Goal: Task Accomplishment & Management: Use online tool/utility

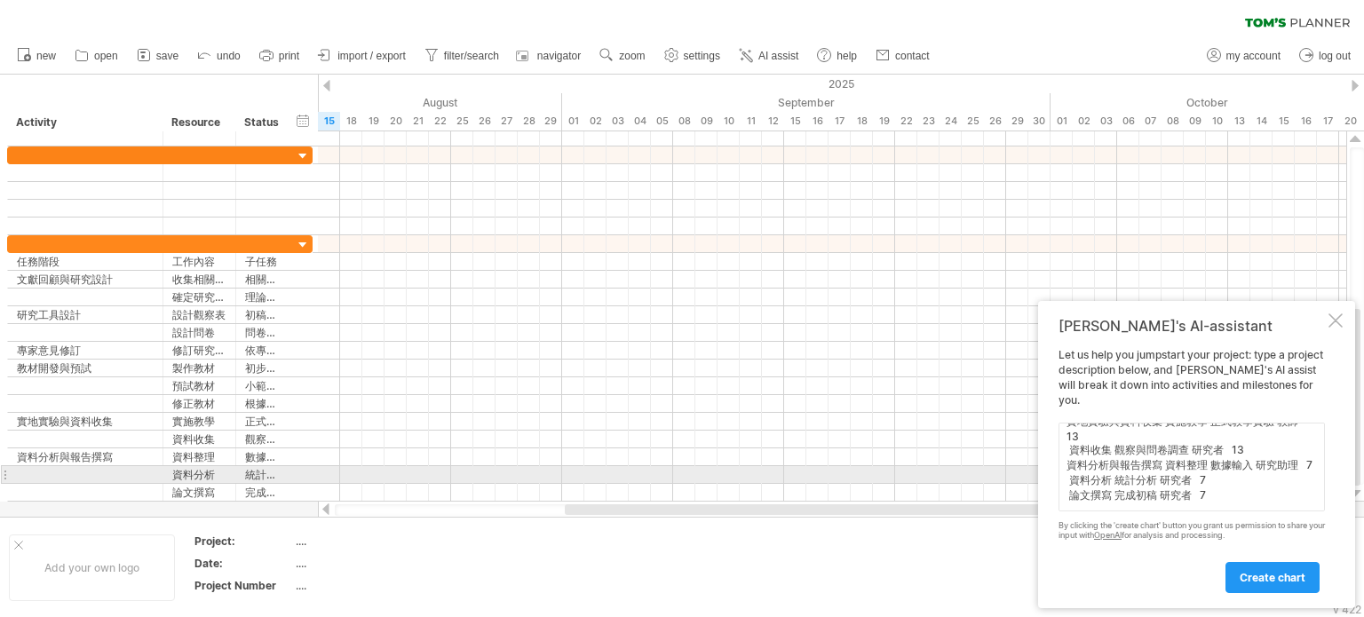
scroll to position [235, 0]
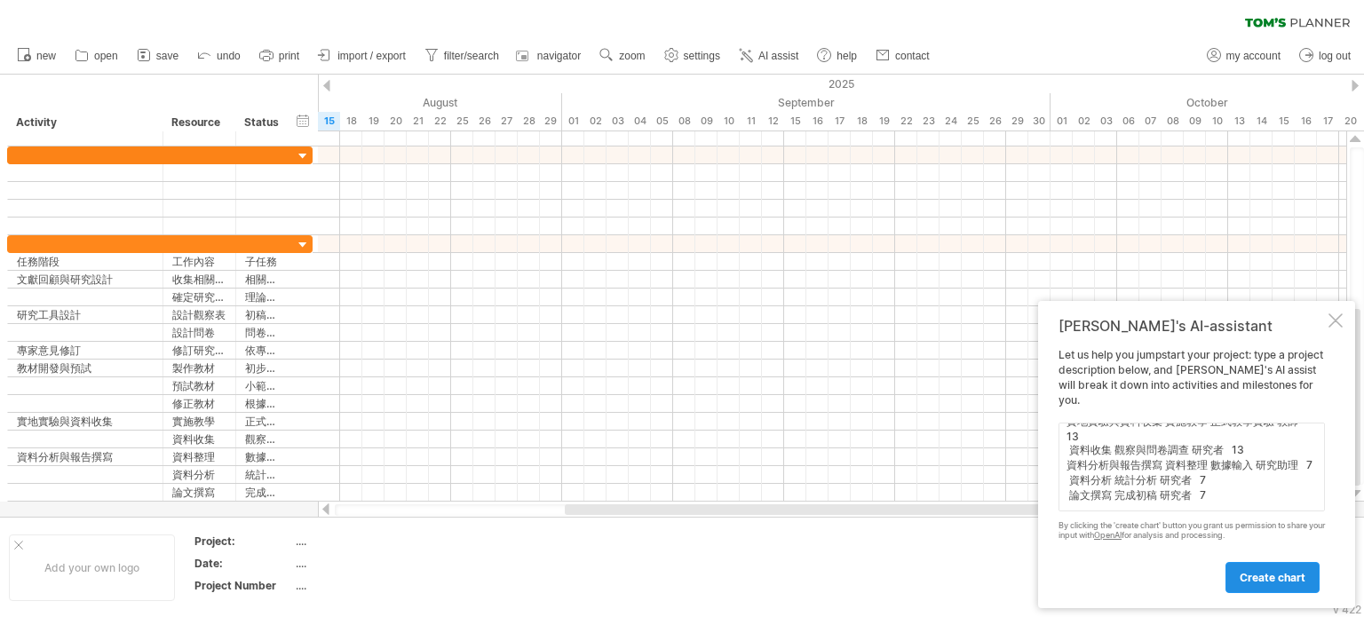
type textarea "任務階段 工作內容 子任務 負責人 開始日期 結束日期 持續天數 文獻回顧與研究設計 收集相關文獻資料 相關資料整理 研究者 [DATE] [DATE] 14…"
click at [1237, 568] on link "create chart" at bounding box center [1273, 577] width 94 height 31
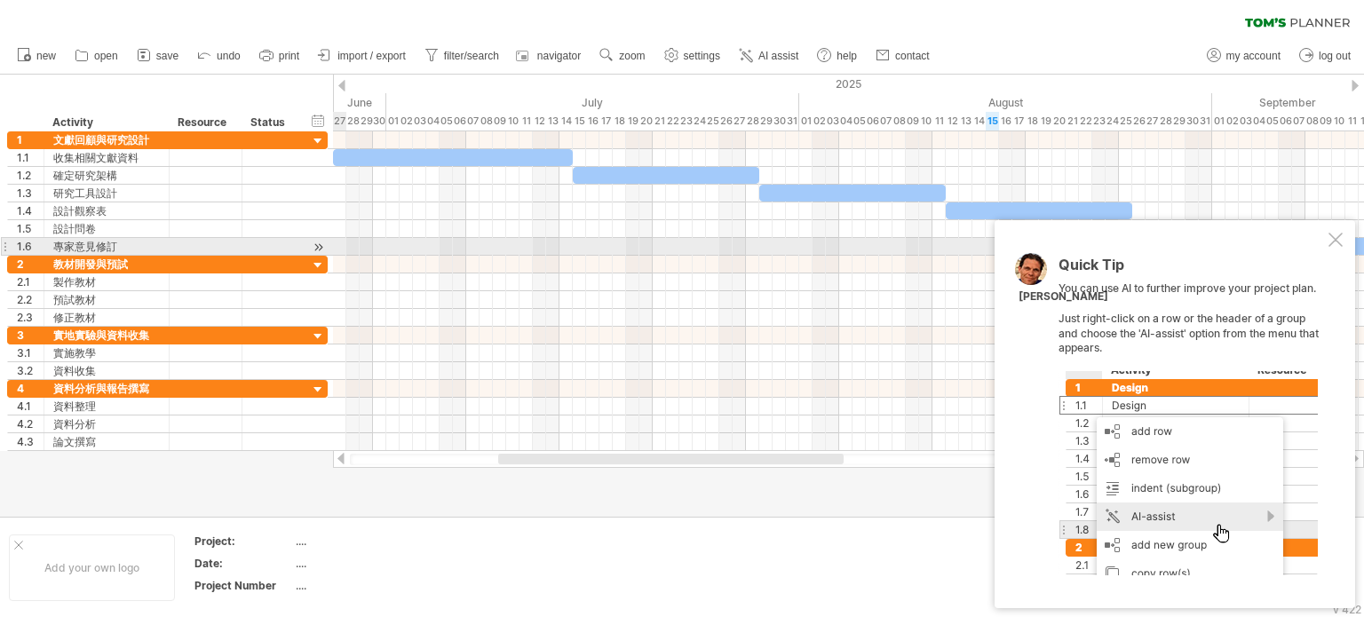
click at [1330, 243] on div at bounding box center [1336, 240] width 14 height 14
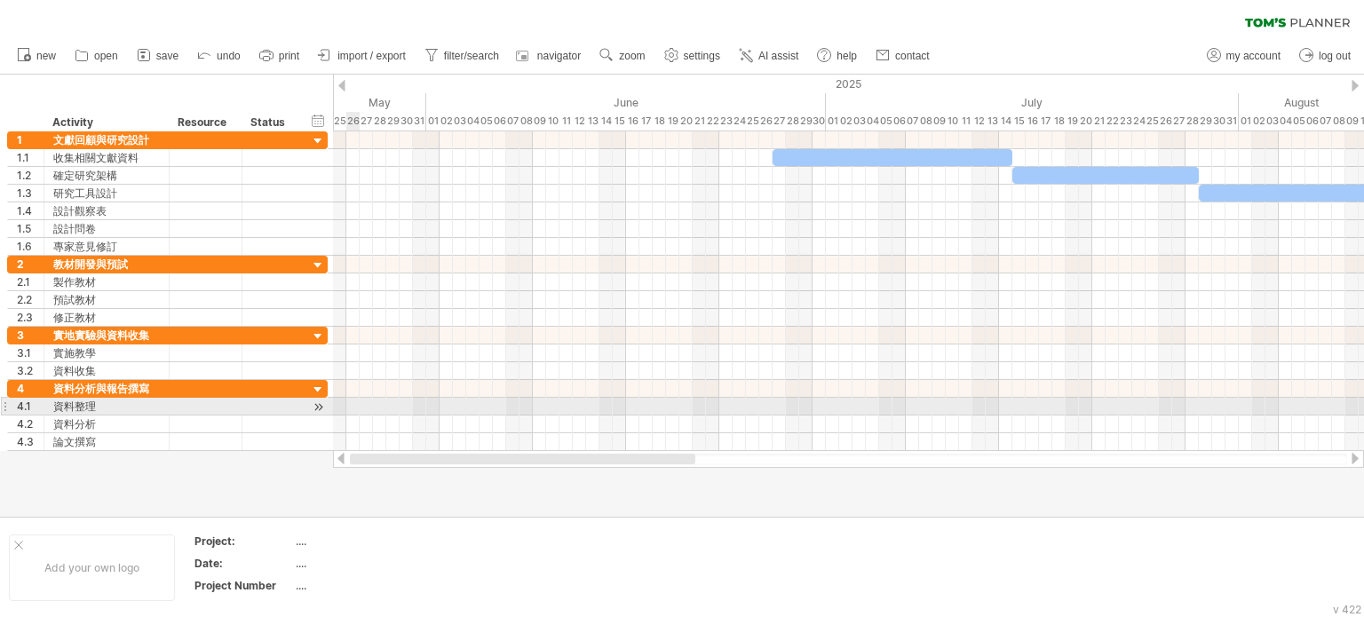
drag, startPoint x: 581, startPoint y: 457, endPoint x: 288, endPoint y: 408, distance: 297.2
click at [288, 408] on div "Trying to reach [DOMAIN_NAME] Connected again... 0% clear filter new 1" at bounding box center [682, 308] width 1364 height 617
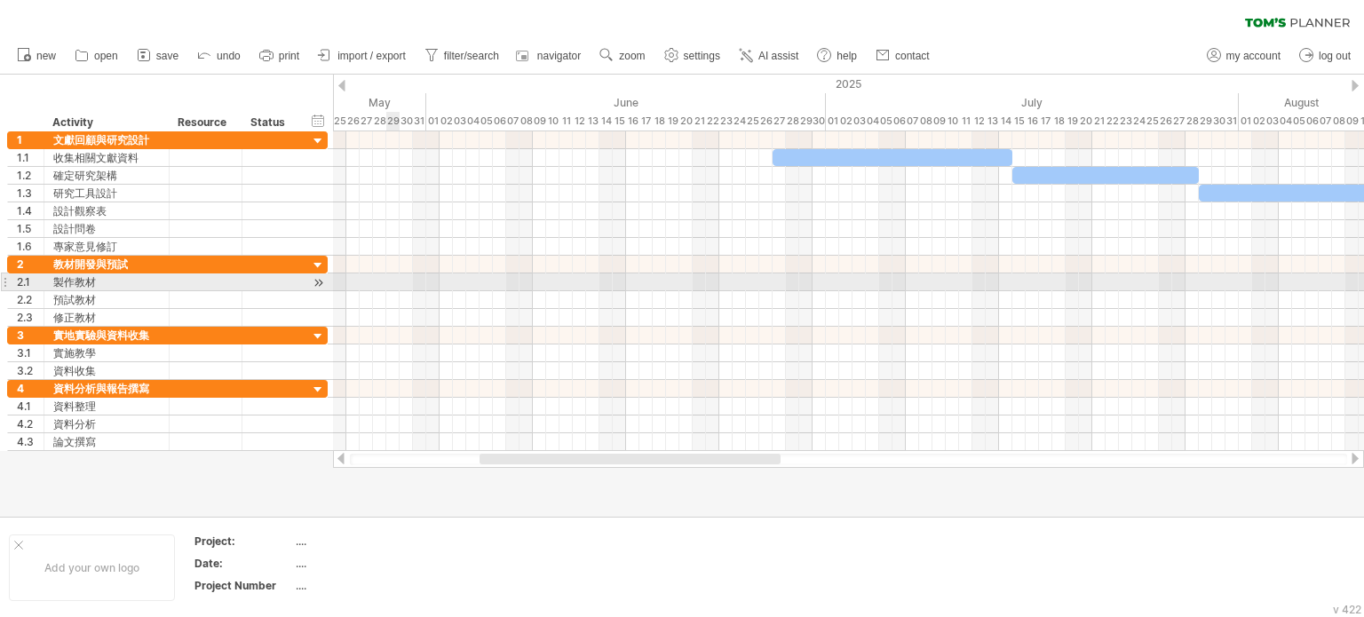
click at [391, 291] on div at bounding box center [848, 300] width 1031 height 18
click at [396, 276] on div at bounding box center [848, 283] width 1031 height 18
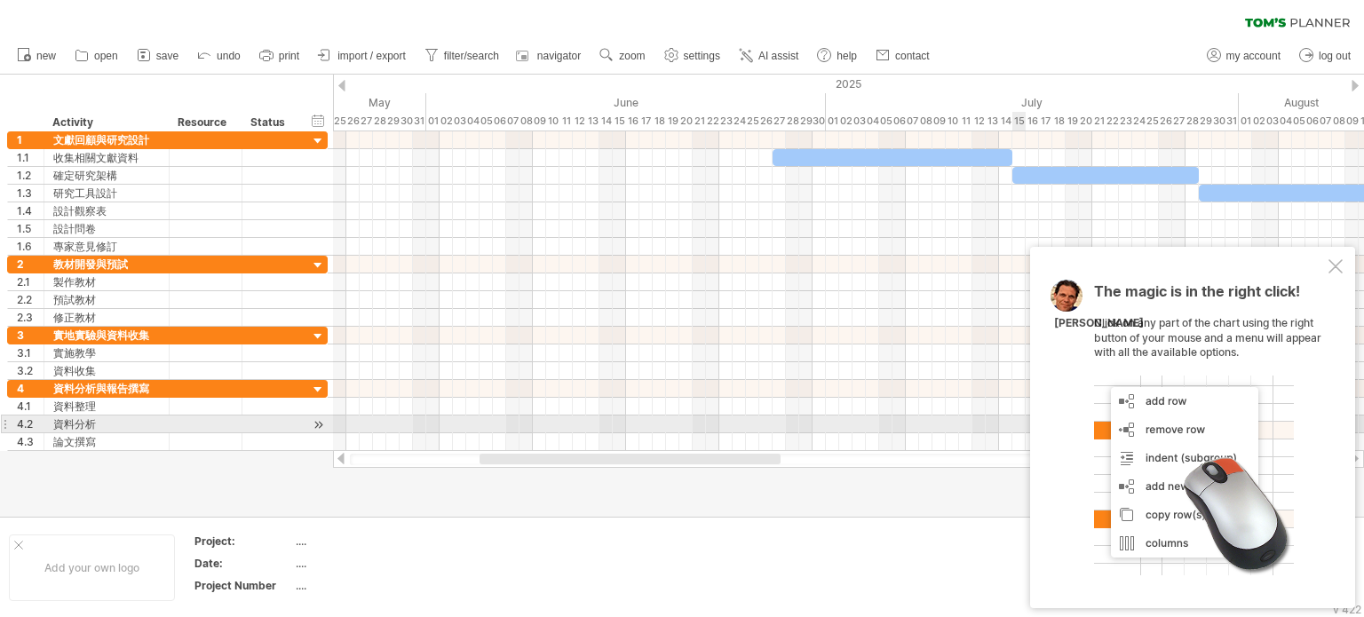
click at [1241, 437] on div at bounding box center [1194, 476] width 200 height 200
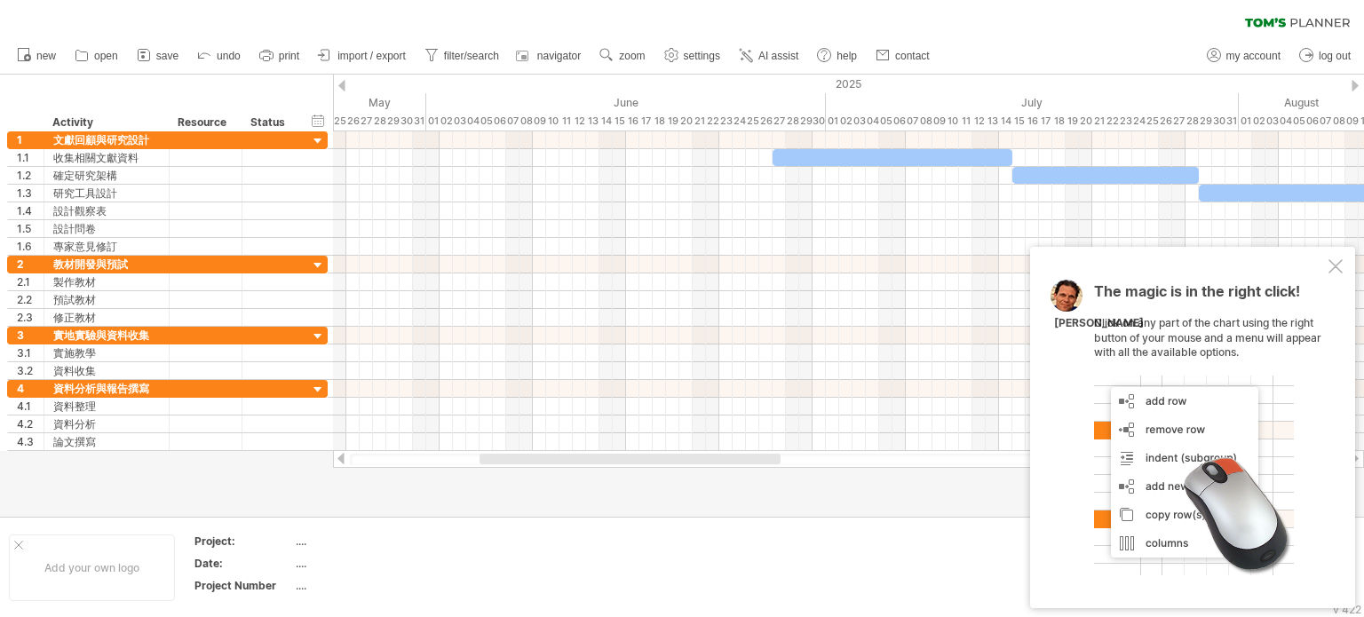
click at [914, 517] on div "Add your own logo Project: .... Date: .... Project Number ...." at bounding box center [682, 567] width 1364 height 101
click at [1052, 545] on div "The magic is in the right click! Click on any part of the chart using the right…" at bounding box center [1192, 428] width 325 height 362
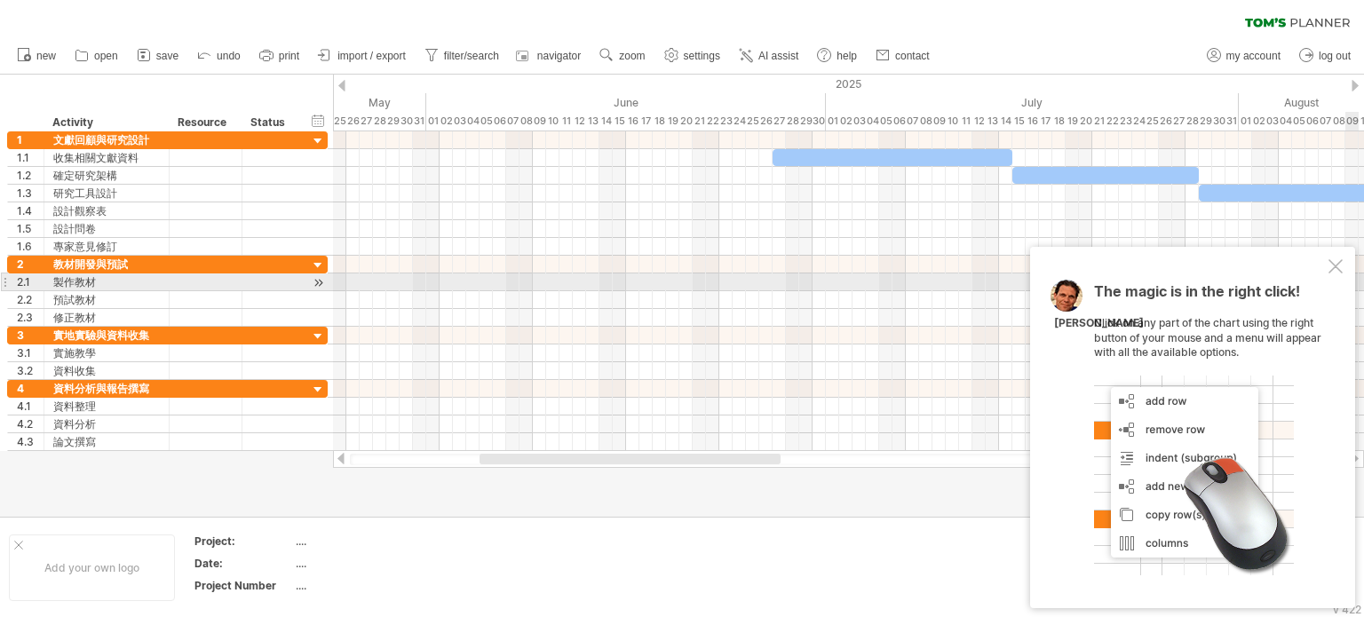
click at [1336, 274] on div at bounding box center [1336, 266] width 14 height 14
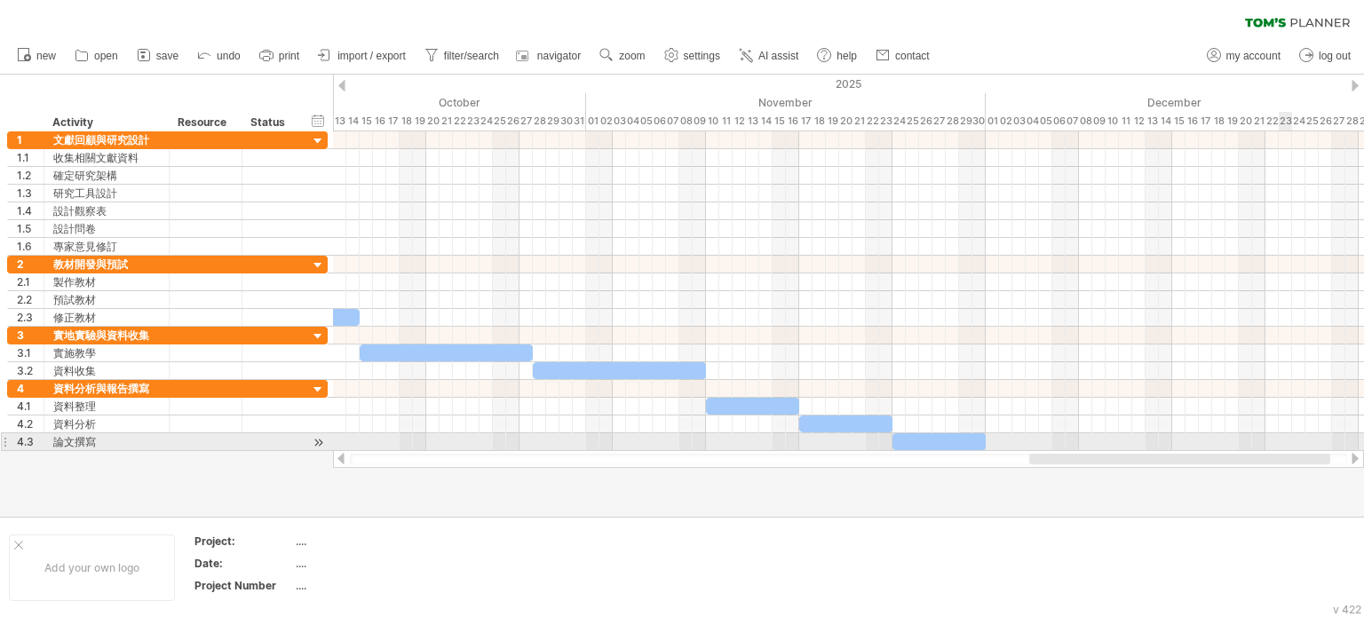
drag, startPoint x: 739, startPoint y: 461, endPoint x: 1289, endPoint y: 445, distance: 550.1
click at [1289, 445] on div "Trying to reach [DOMAIN_NAME] Connected again... 0% clear filter new 1" at bounding box center [682, 308] width 1364 height 617
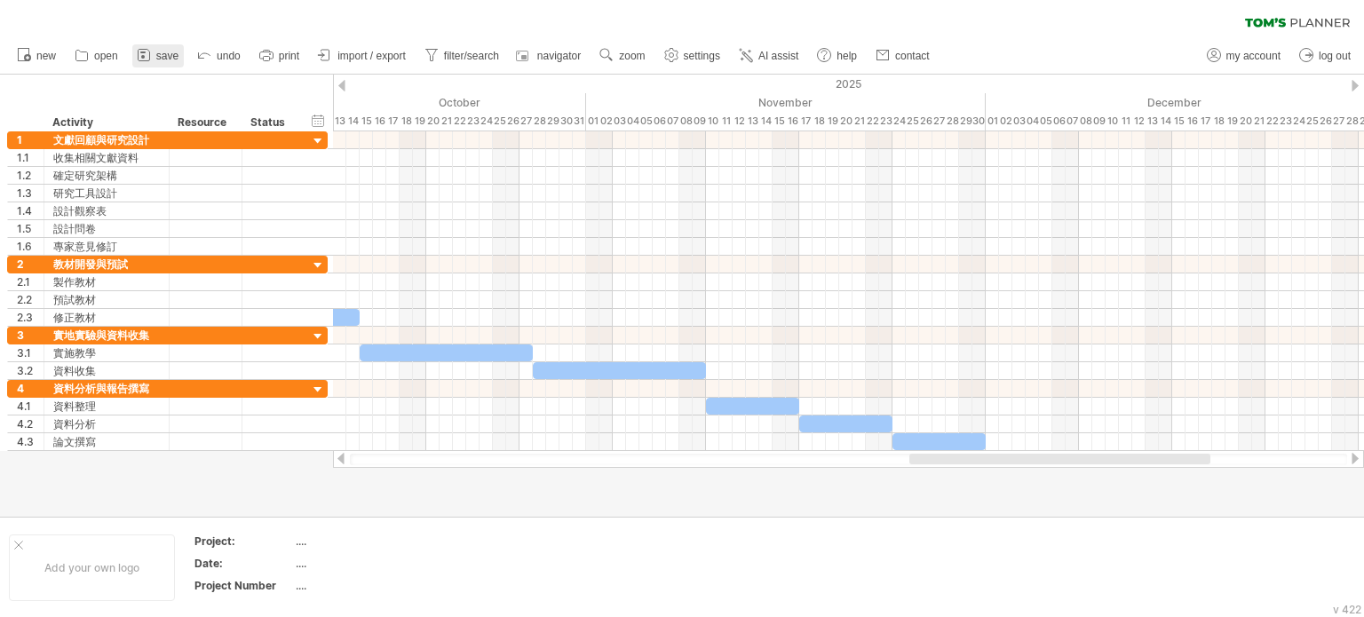
click at [171, 52] on span "save" at bounding box center [167, 56] width 22 height 12
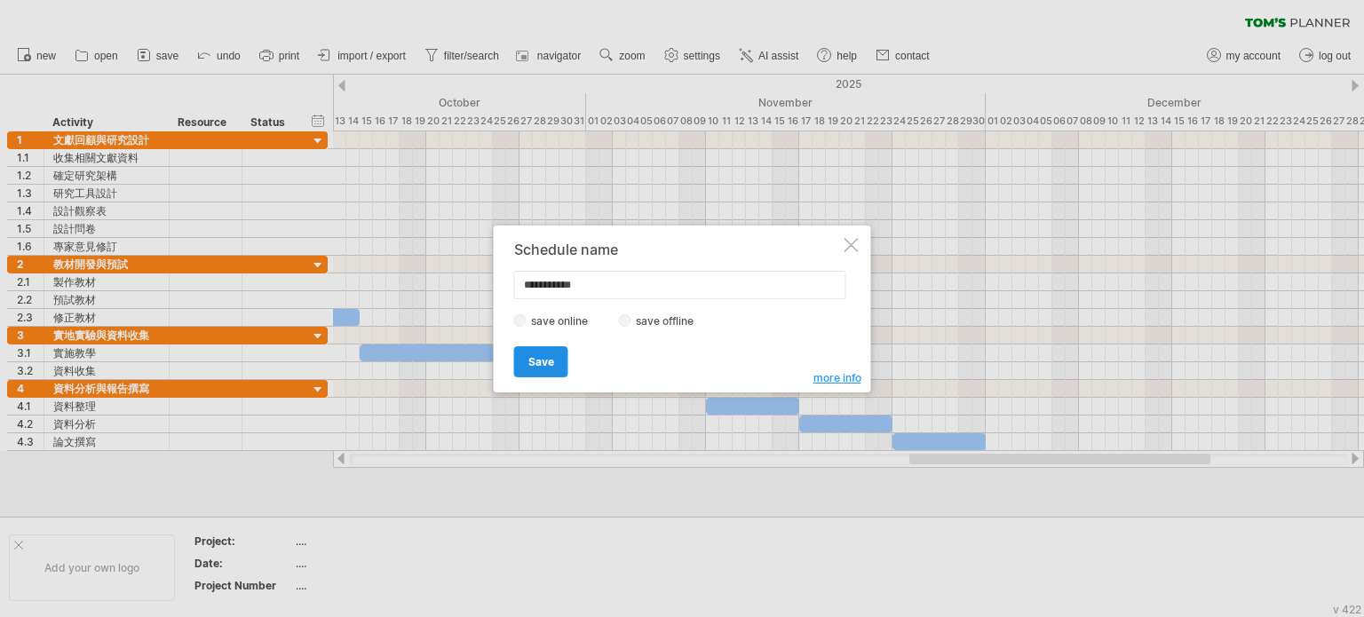
click at [552, 365] on span "Save" at bounding box center [542, 361] width 26 height 13
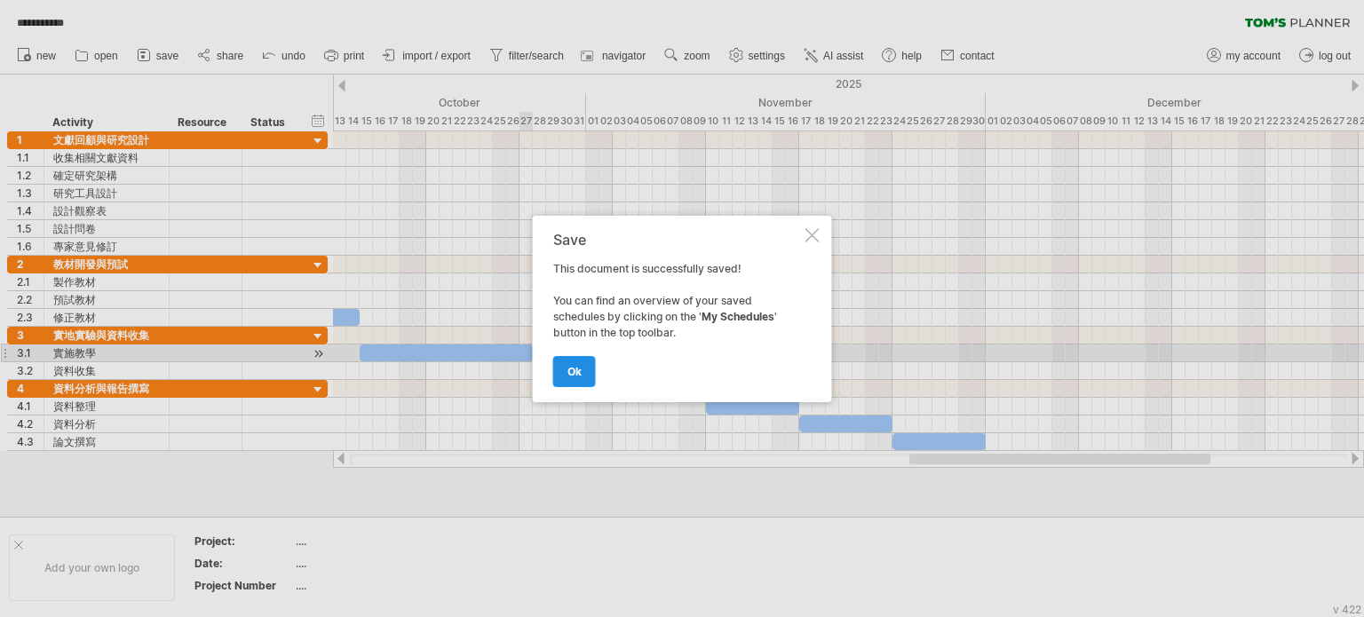
click at [580, 370] on span "ok" at bounding box center [575, 371] width 14 height 13
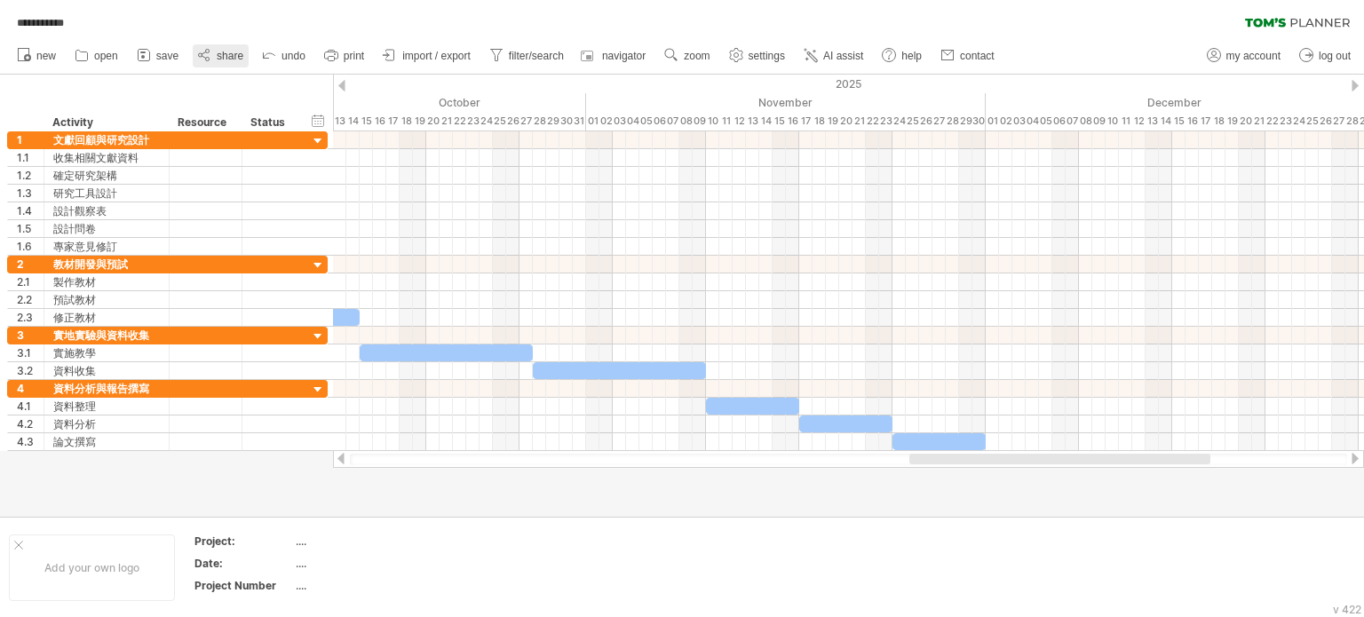
click at [238, 59] on span "share" at bounding box center [230, 56] width 27 height 12
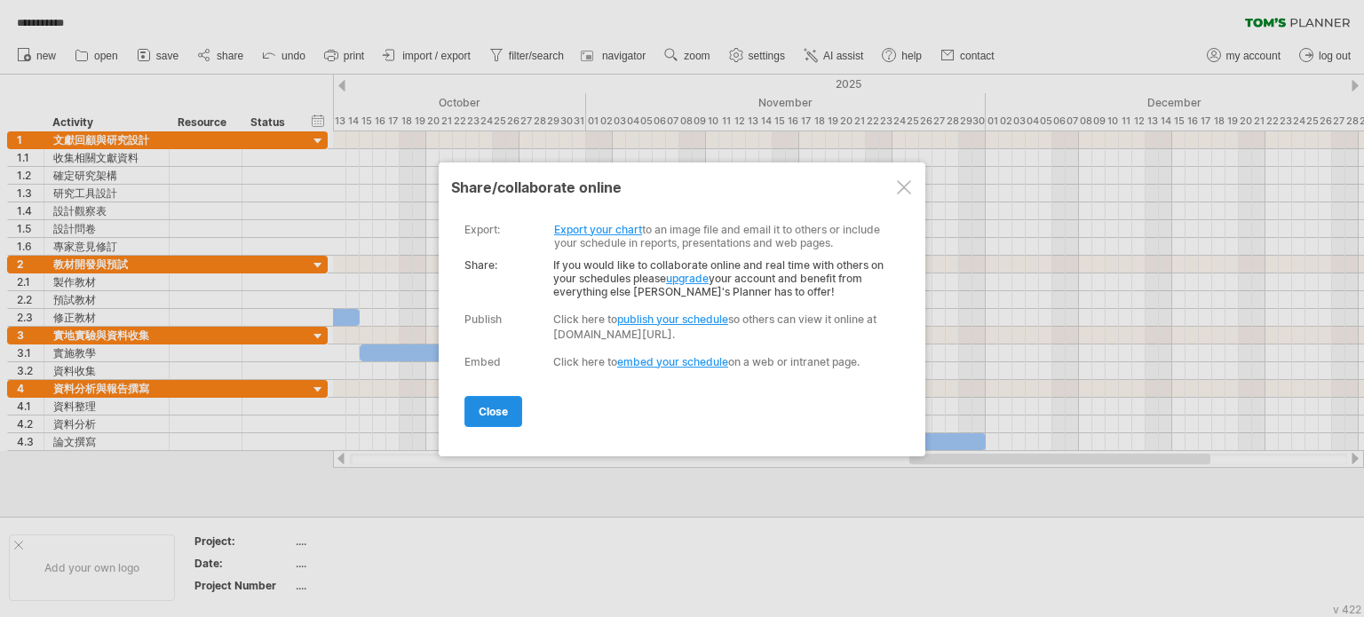
click at [512, 408] on link "close" at bounding box center [494, 411] width 58 height 31
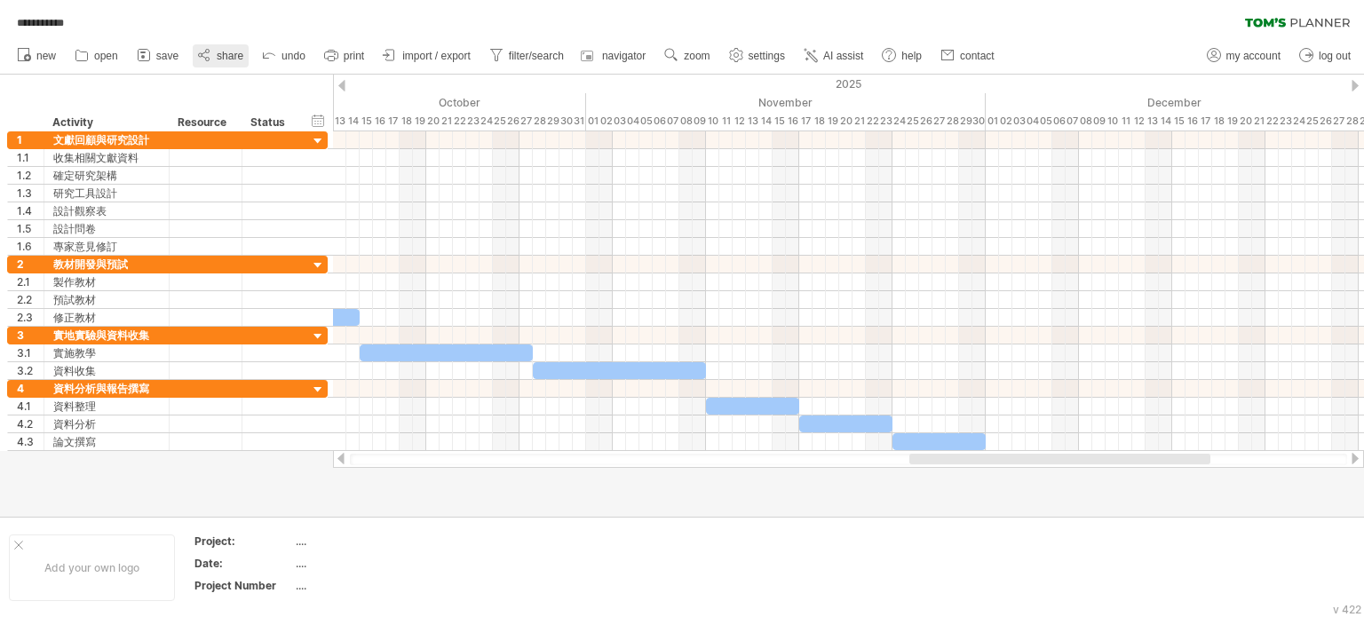
click at [217, 58] on link "share" at bounding box center [221, 55] width 56 height 23
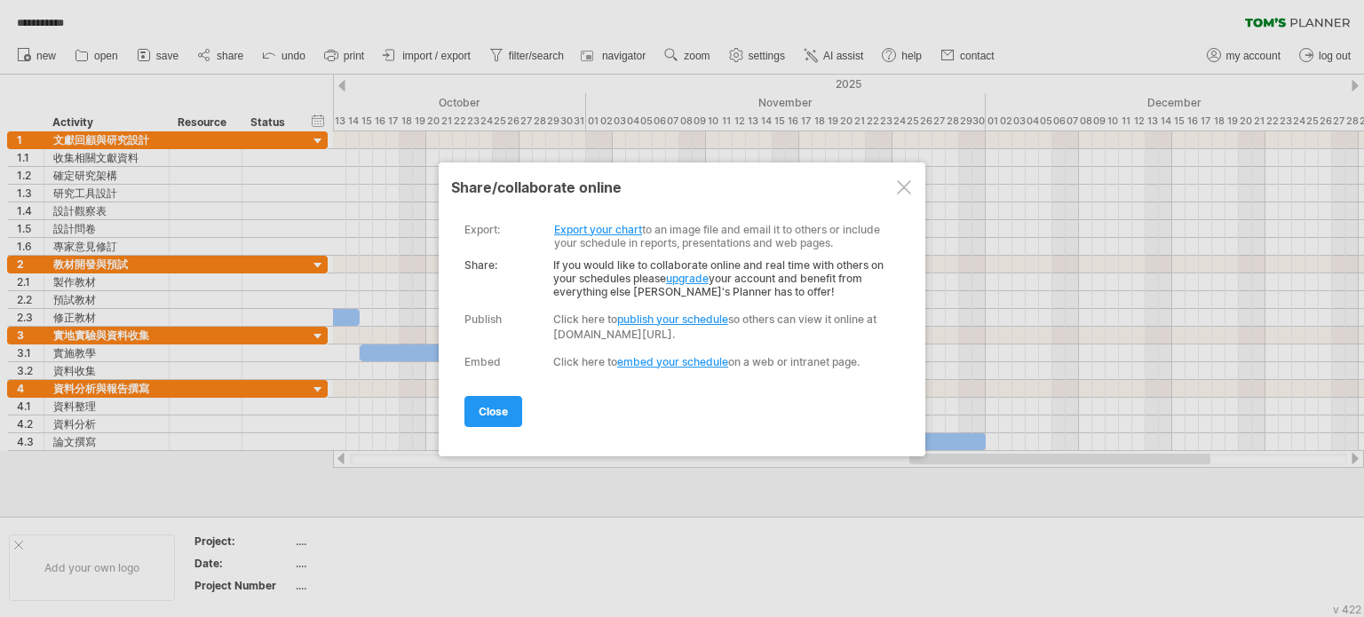
click at [689, 275] on link "upgrade" at bounding box center [687, 278] width 43 height 13
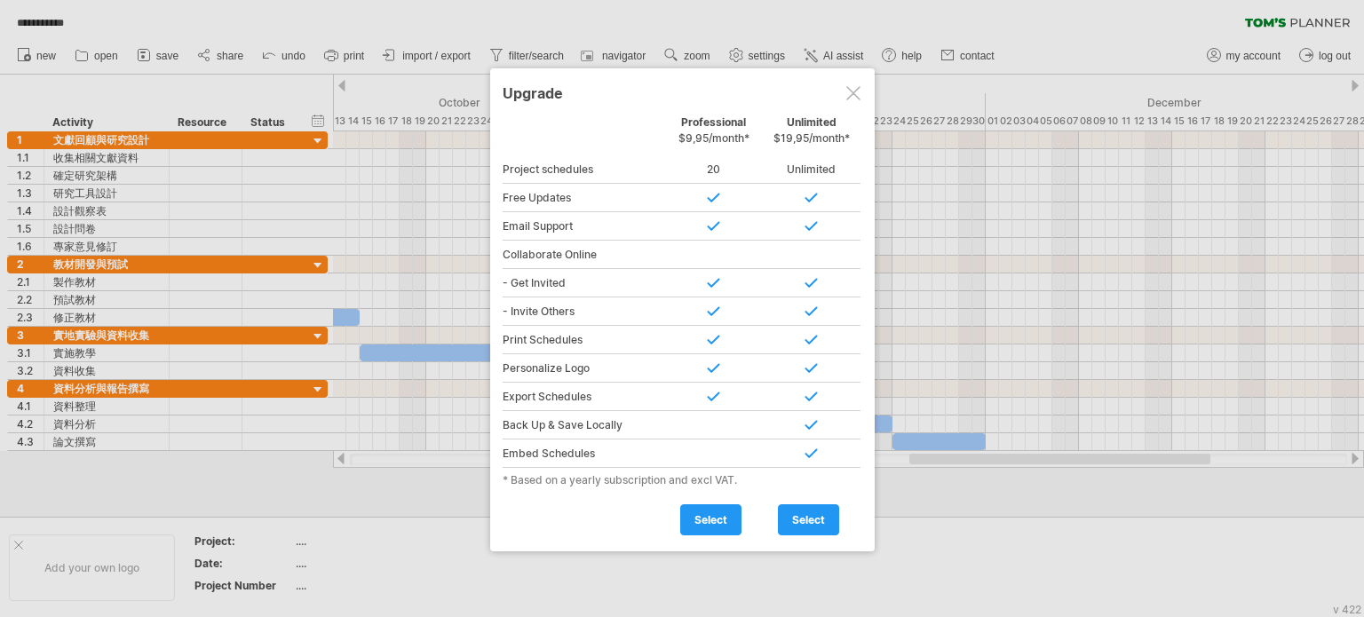
click at [857, 99] on div at bounding box center [854, 93] width 14 height 14
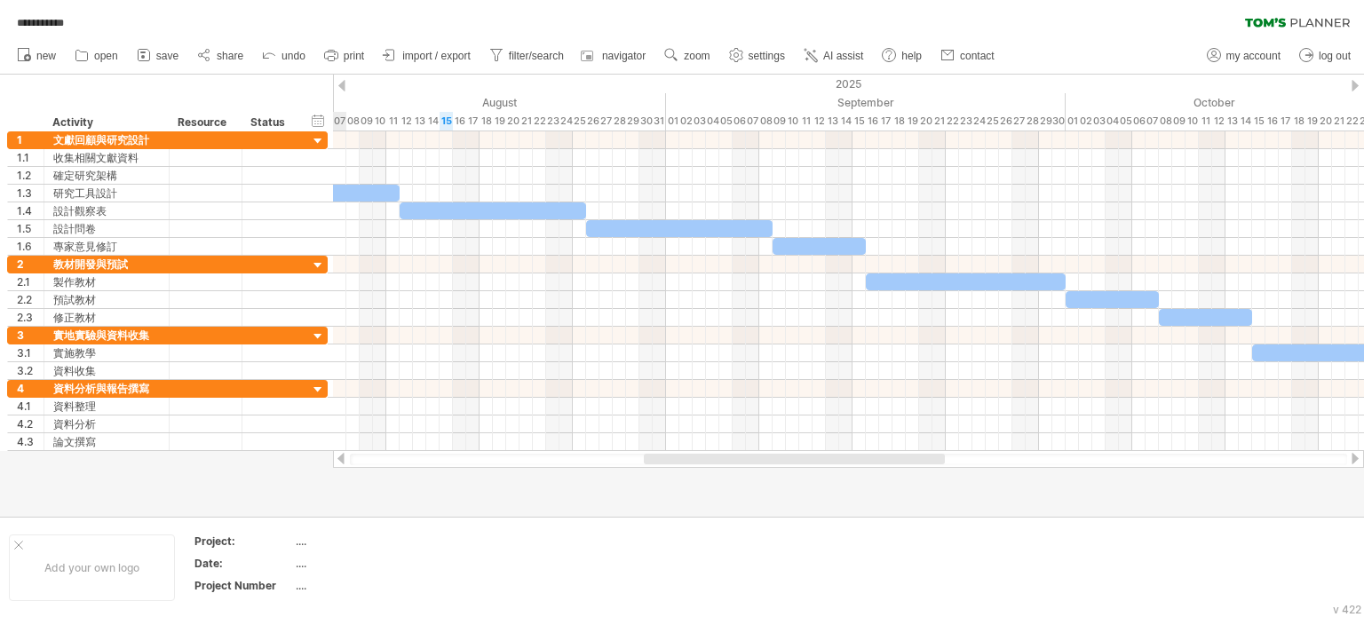
drag, startPoint x: 953, startPoint y: 461, endPoint x: 688, endPoint y: 483, distance: 266.5
click at [688, 483] on div "**********" at bounding box center [682, 308] width 1364 height 617
